Goal: Transaction & Acquisition: Purchase product/service

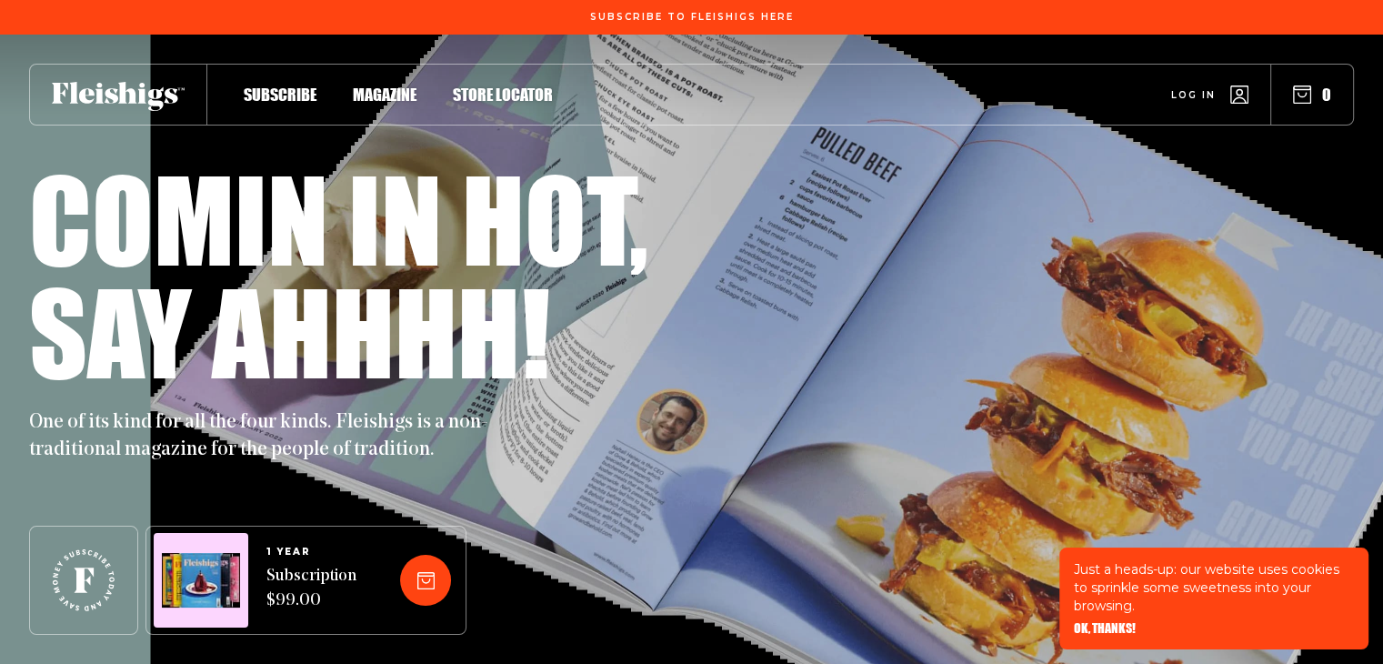
click at [404, 85] on span "Magazine" at bounding box center [385, 75] width 64 height 20
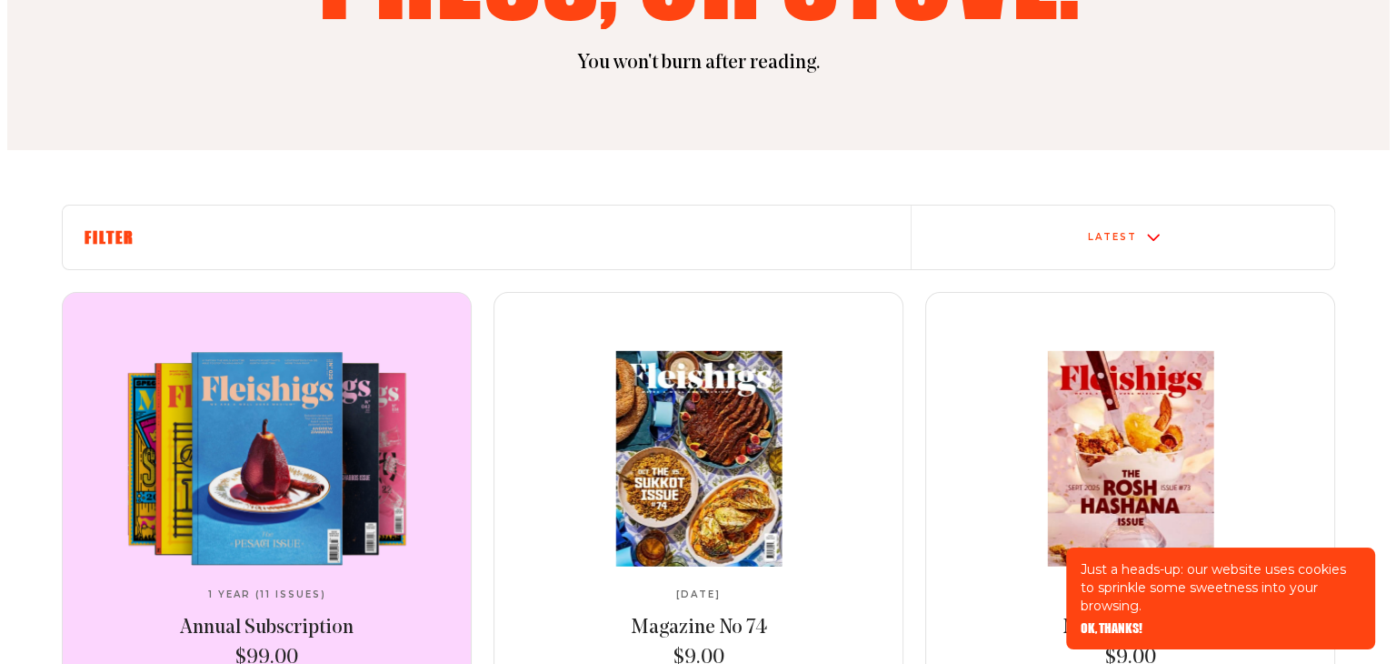
scroll to position [825, 0]
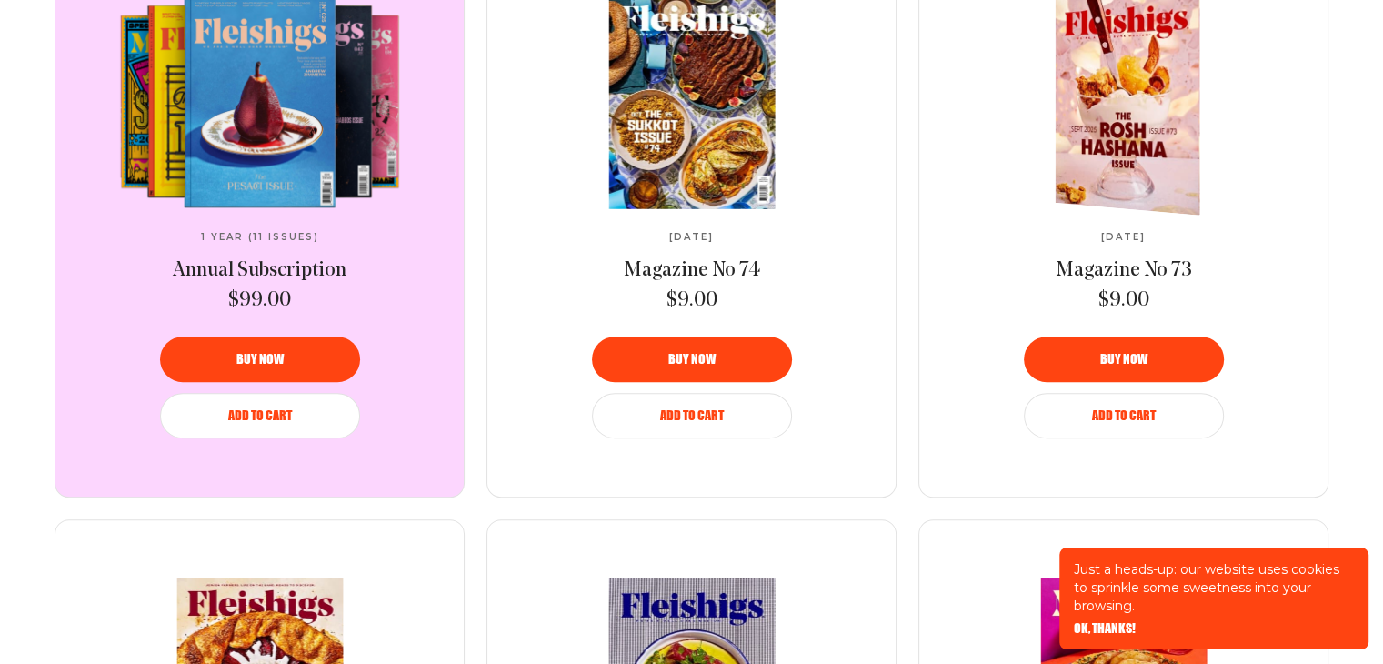
click at [1135, 353] on span "Buy now" at bounding box center [1123, 346] width 47 height 13
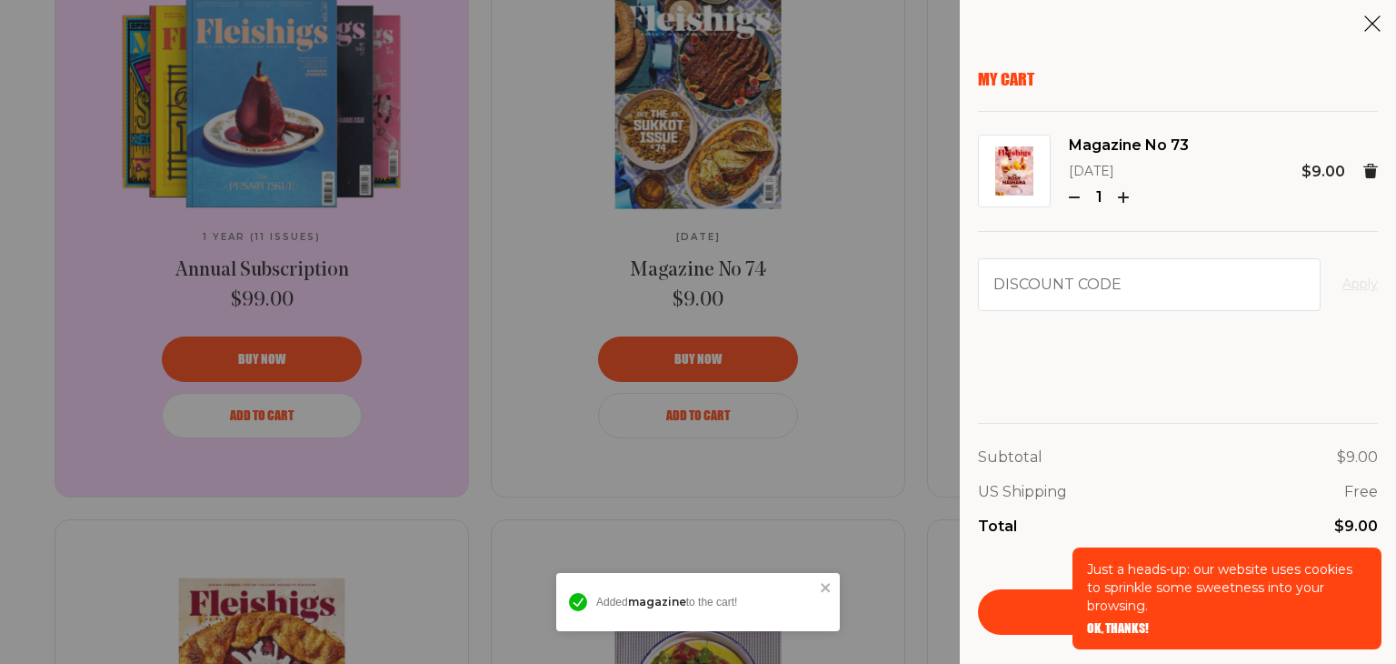
click at [1135, 356] on div "My Cart Magazine No 73 [DATE] 1 $9.00 Discount code Apply Subtotal $9.00 US Shi…" at bounding box center [698, 332] width 1396 height 664
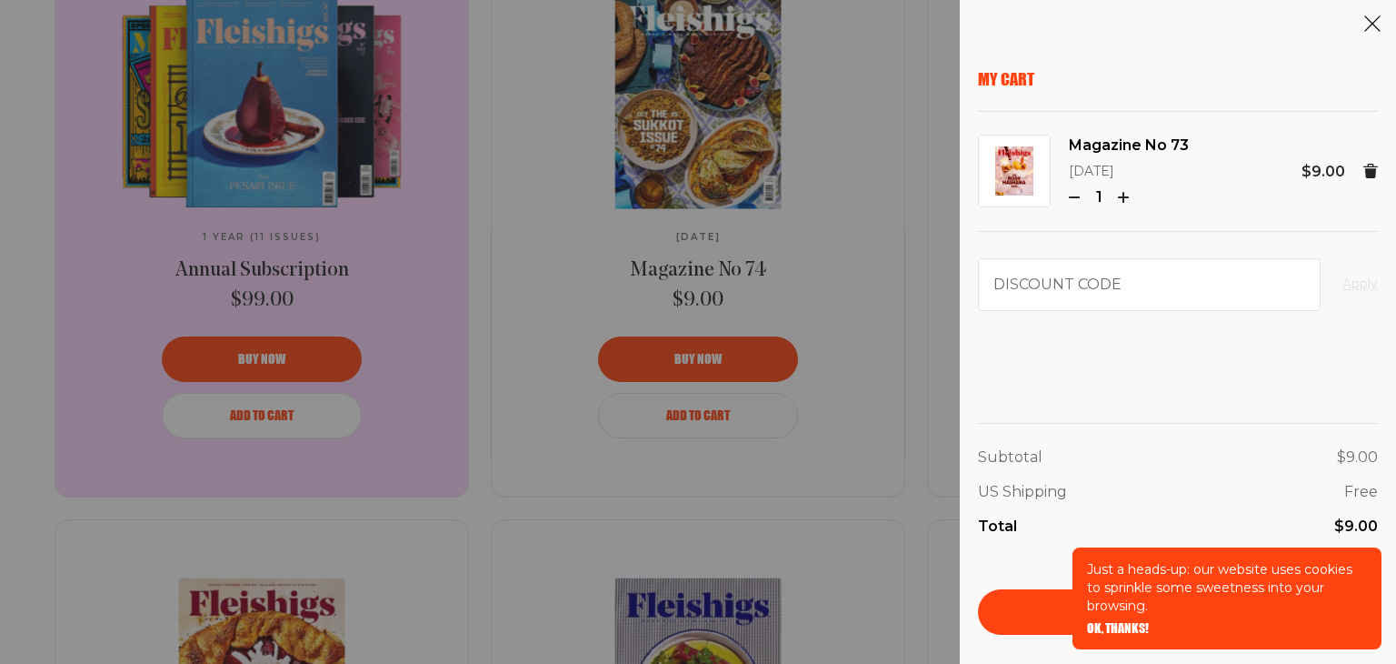
click at [1207, 523] on div "Total $9.00" at bounding box center [1178, 527] width 400 height 24
click at [1127, 622] on span "OK, THANKS!" at bounding box center [1118, 615] width 62 height 13
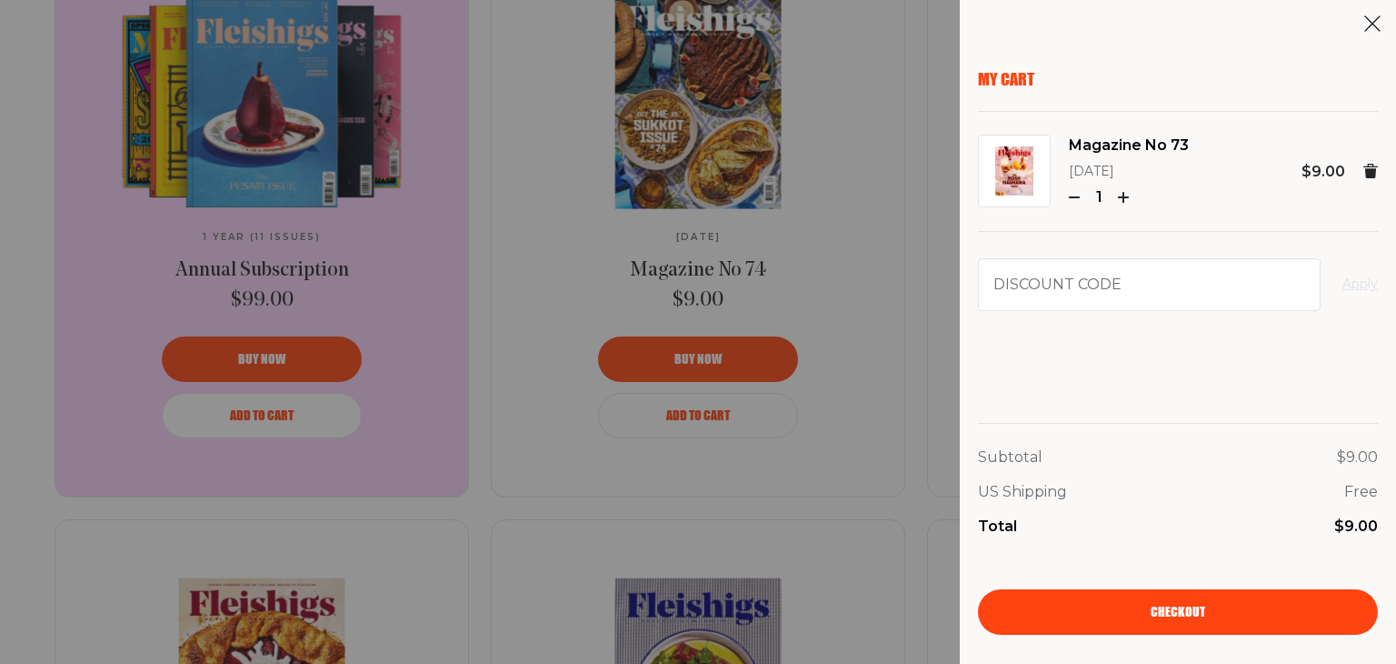
click at [1159, 605] on span "Checkout" at bounding box center [1178, 599] width 55 height 13
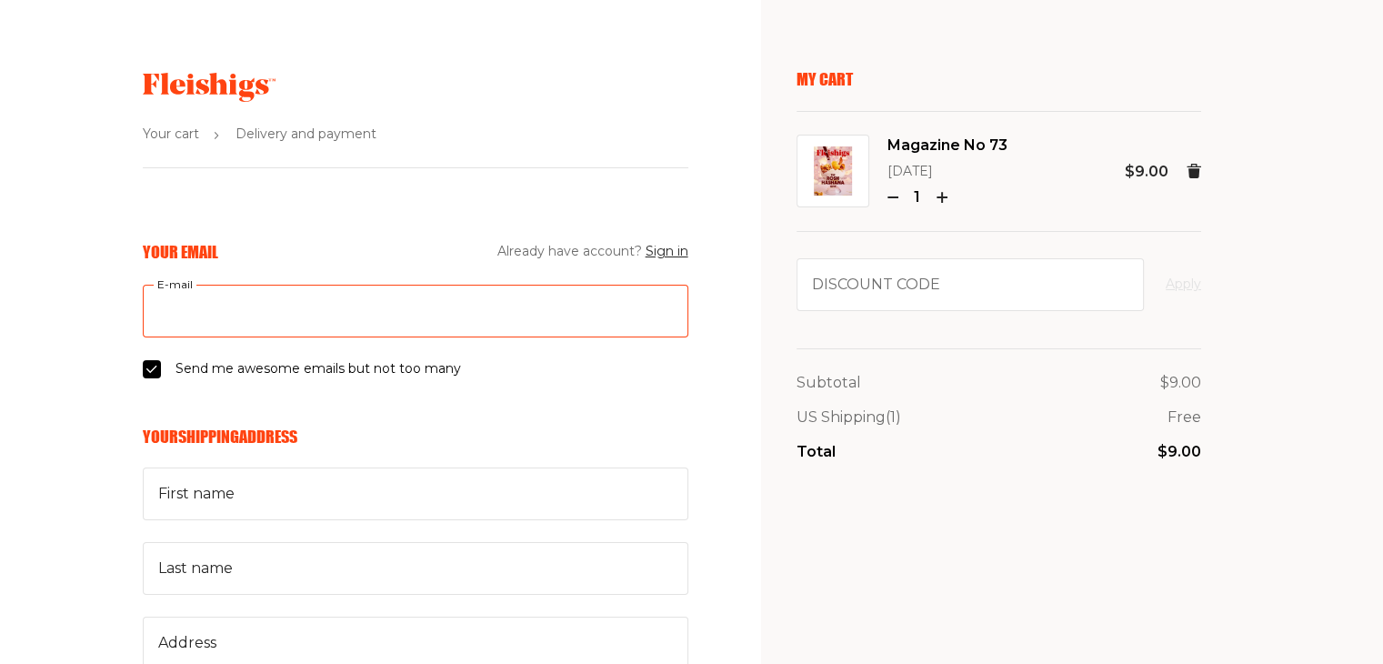
click at [201, 317] on input "E-mail" at bounding box center [415, 311] width 545 height 53
type input "[EMAIL_ADDRESS][DOMAIN_NAME]"
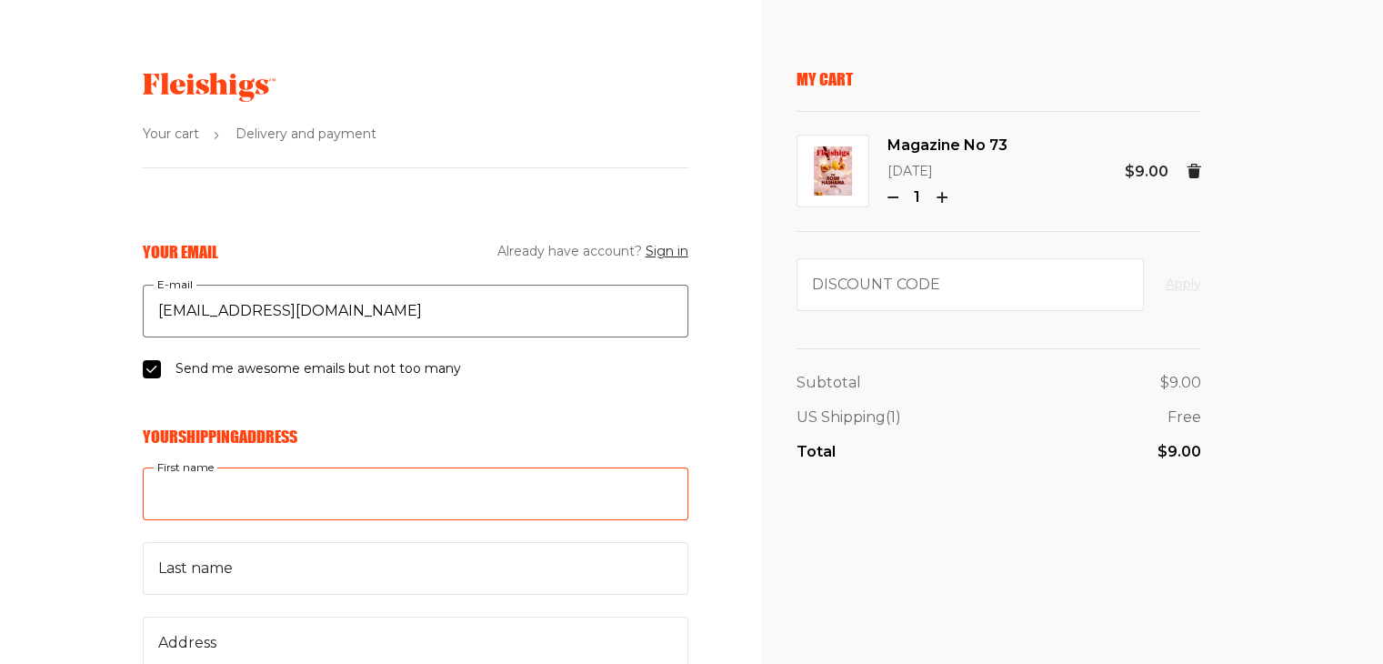
type input "rikki"
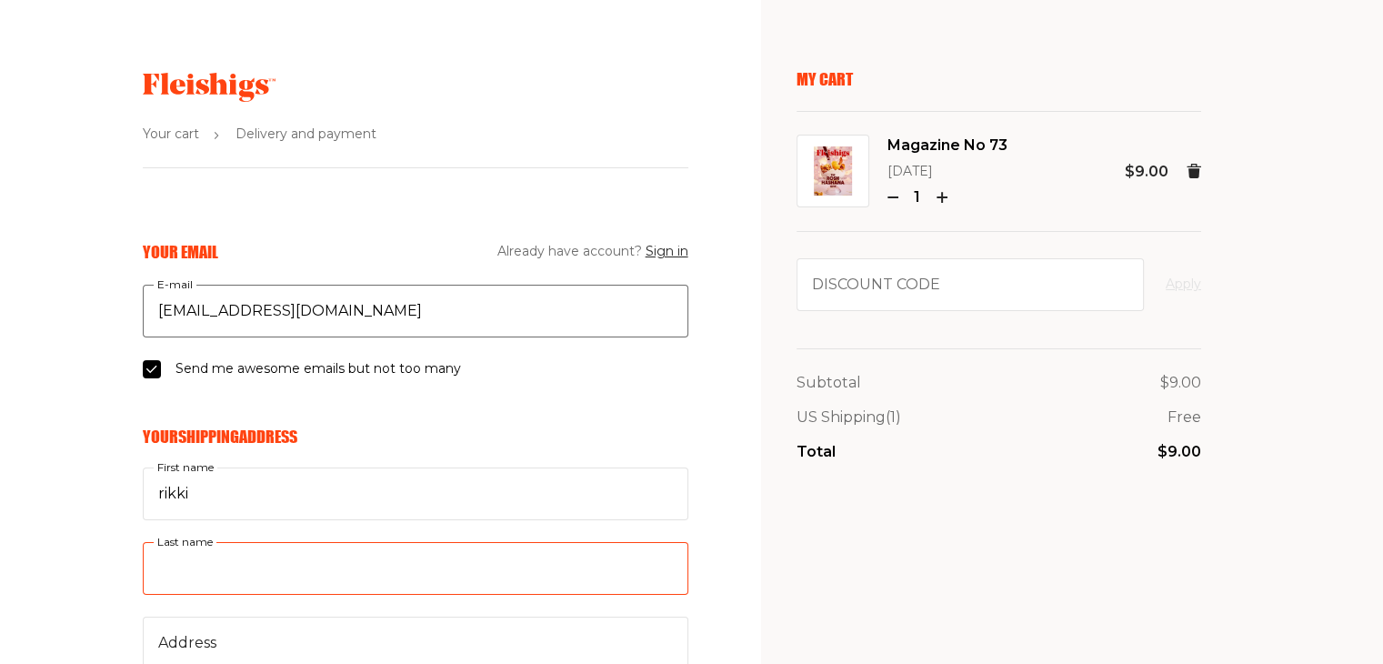
type input "schon"
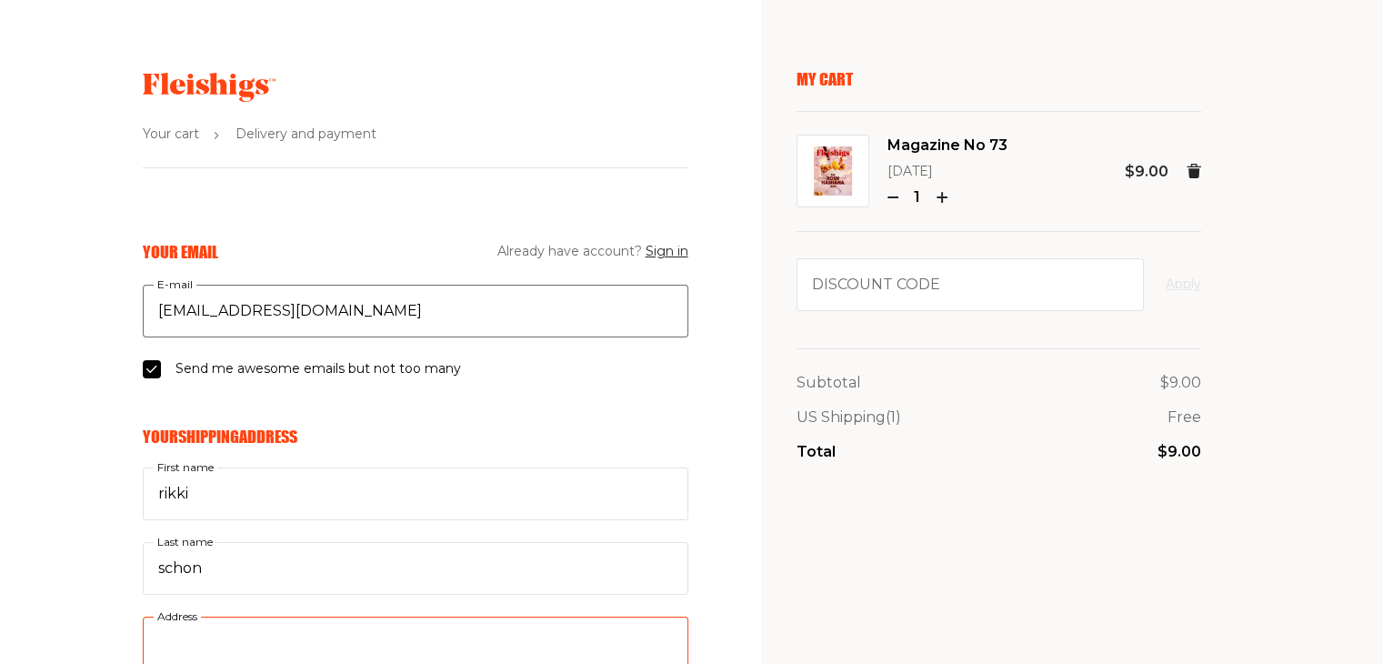
type input "111 village path"
type input "3473732132"
type input "08701"
type input "lakewood"
select select "US"
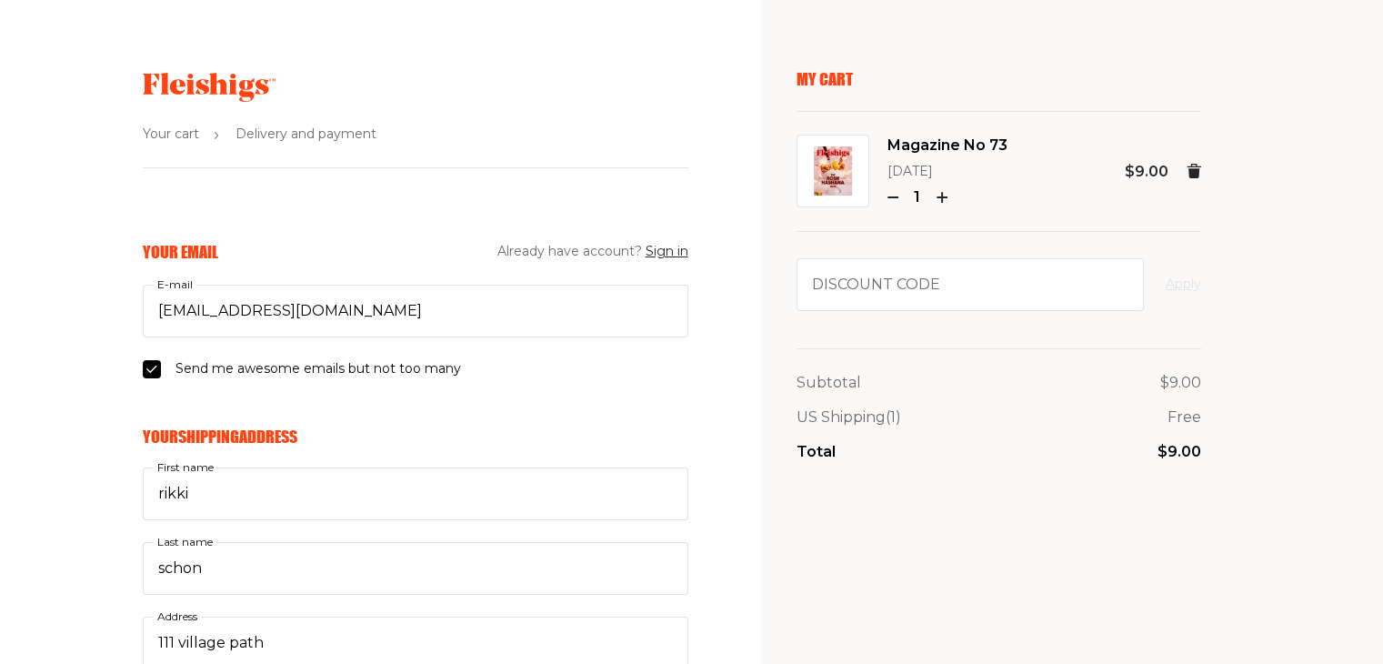
select select "New Jersey"
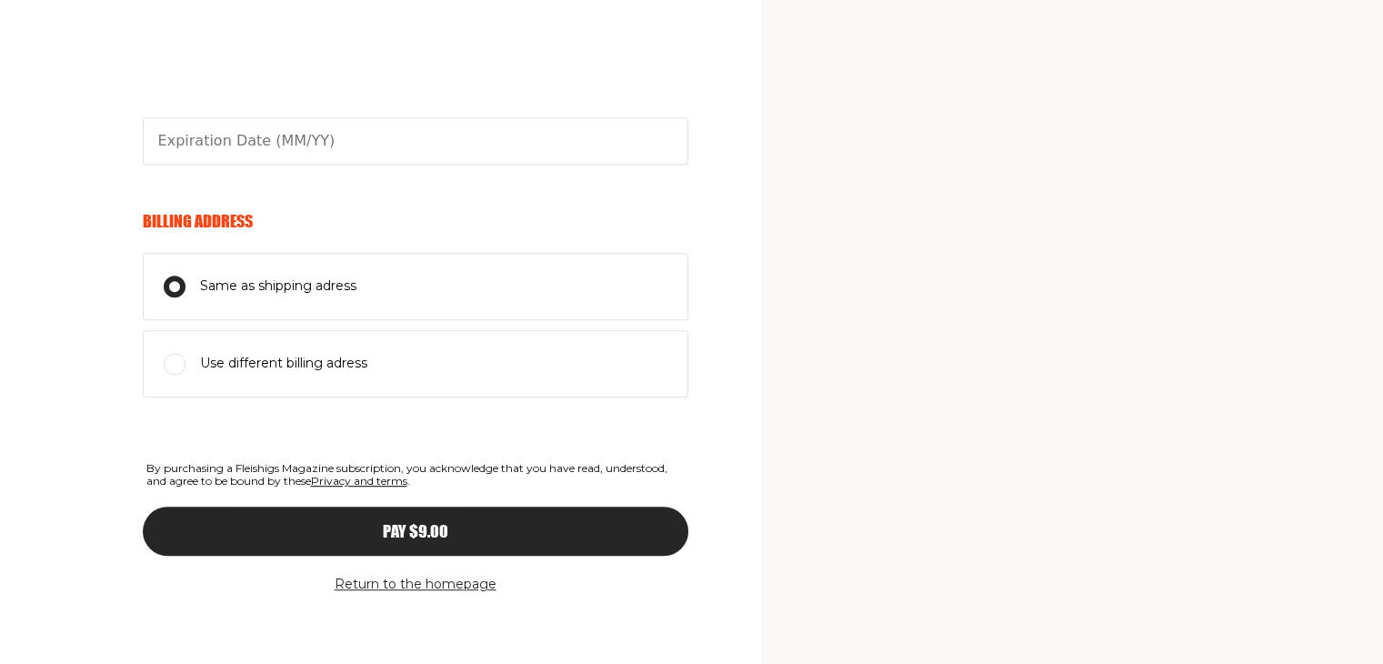
scroll to position [895, 0]
